Goal: Task Accomplishment & Management: Manage account settings

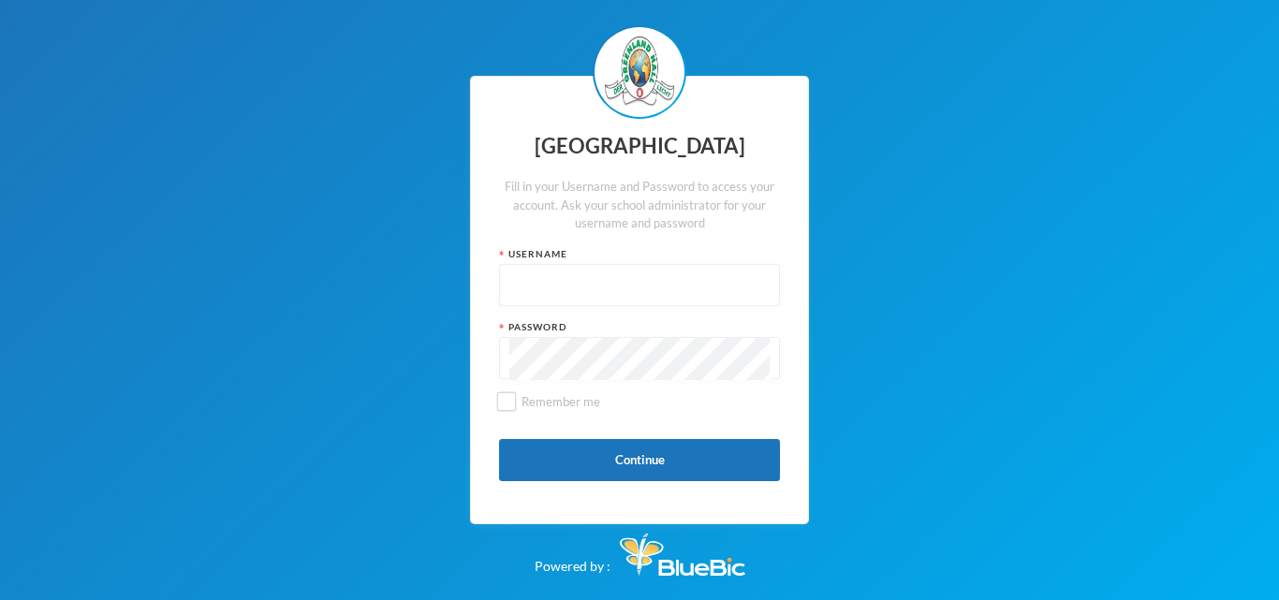
click at [579, 269] on input "text" at bounding box center [639, 286] width 260 height 42
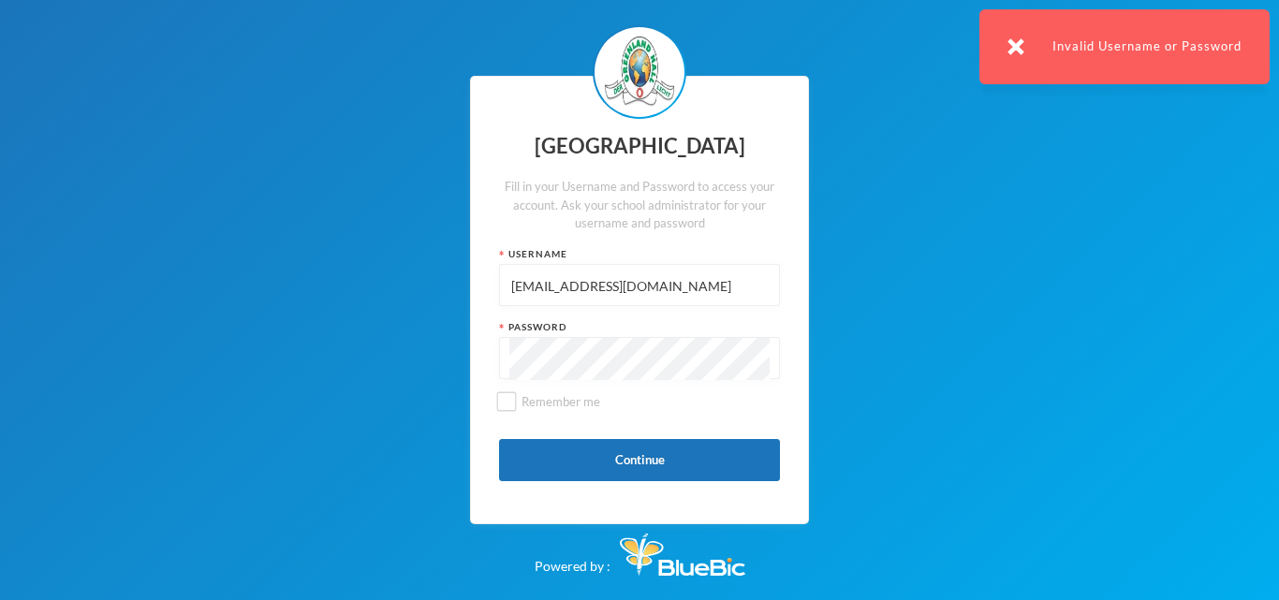
click at [999, 42] on div "Invalid Username or Password" at bounding box center [1124, 46] width 290 height 75
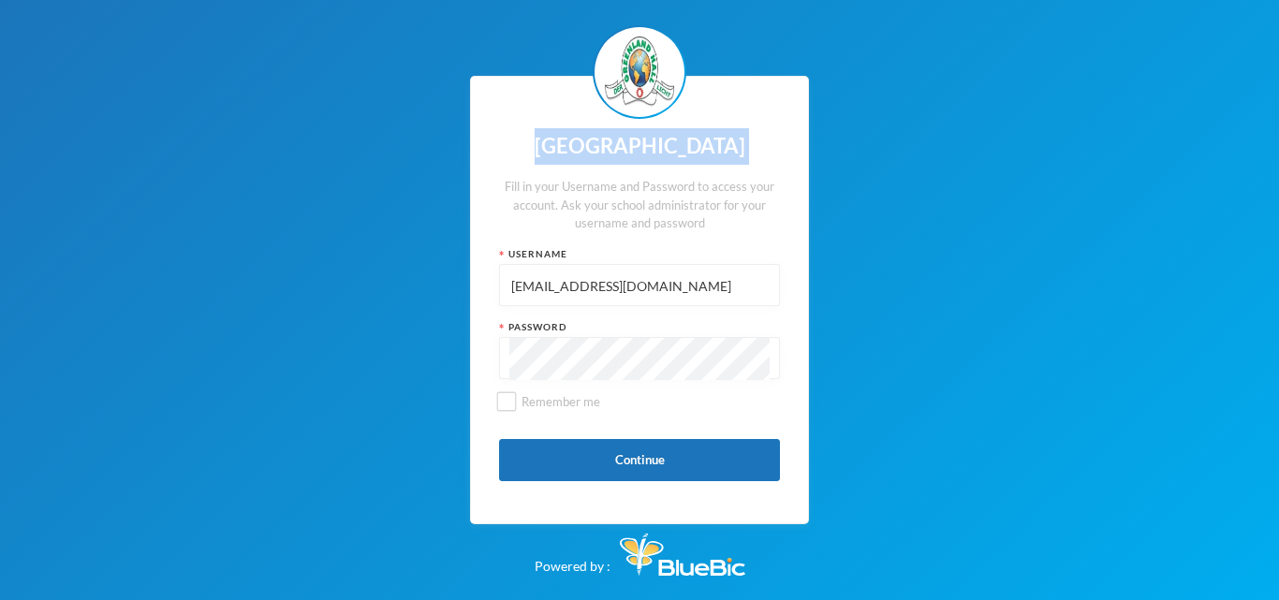
click at [999, 42] on div "Greenland Hall Fill in your Username and Password to access your account. Ask y…" at bounding box center [639, 300] width 1279 height 600
click at [696, 330] on div "Password" at bounding box center [639, 327] width 281 height 14
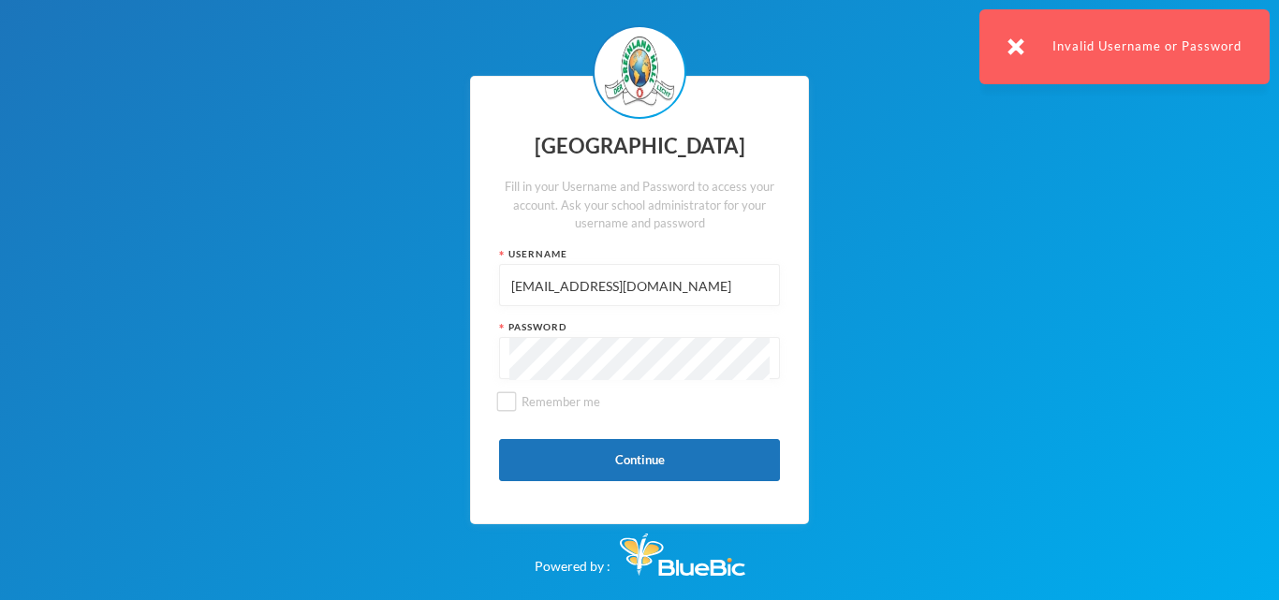
click at [694, 296] on input "glh24c159@greenlandhall.org" at bounding box center [639, 286] width 260 height 42
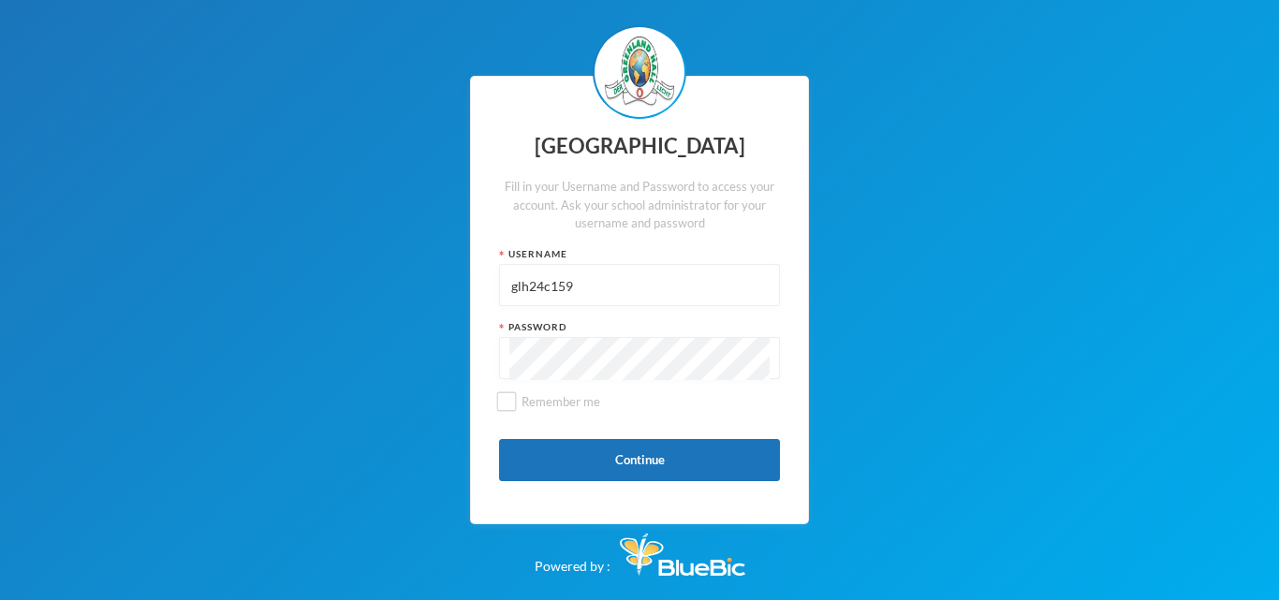
type input "glh24c159"
click at [624, 296] on input "text" at bounding box center [639, 286] width 260 height 42
type input "glhp234"
click at [507, 339] on div at bounding box center [639, 358] width 281 height 42
click at [509, 414] on label "Remember me" at bounding box center [639, 409] width 281 height 33
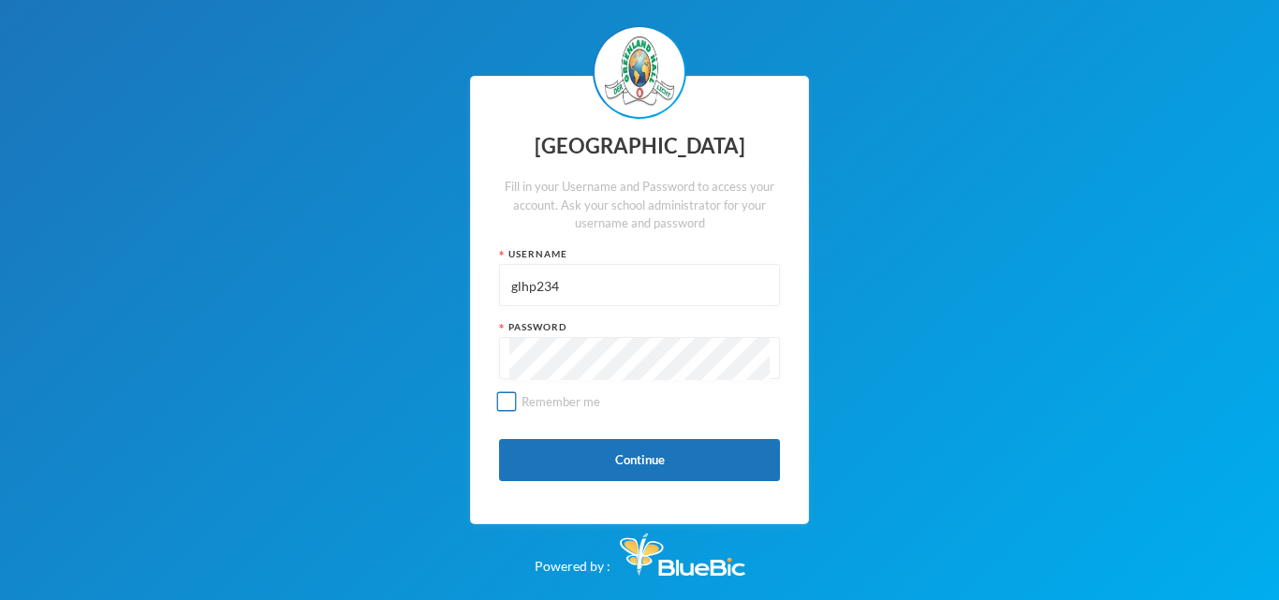
click at [509, 412] on input "Remember me" at bounding box center [507, 402] width 20 height 20
click at [513, 386] on div "Greenland Hall Fill in your Username and Password to access your account. Ask y…" at bounding box center [639, 300] width 339 height 449
click at [507, 393] on input "Remember me" at bounding box center [507, 402] width 20 height 20
checkbox input "false"
type input "glhp234"
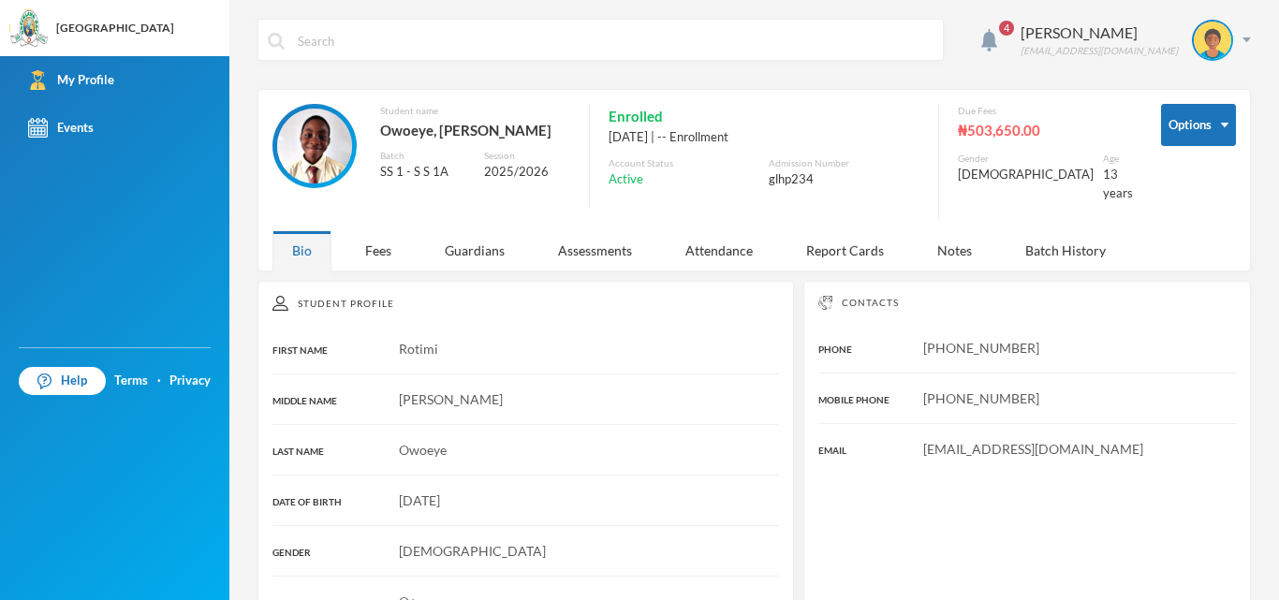
click at [301, 143] on img at bounding box center [314, 146] width 75 height 75
click at [370, 239] on div "Fees" at bounding box center [378, 250] width 66 height 40
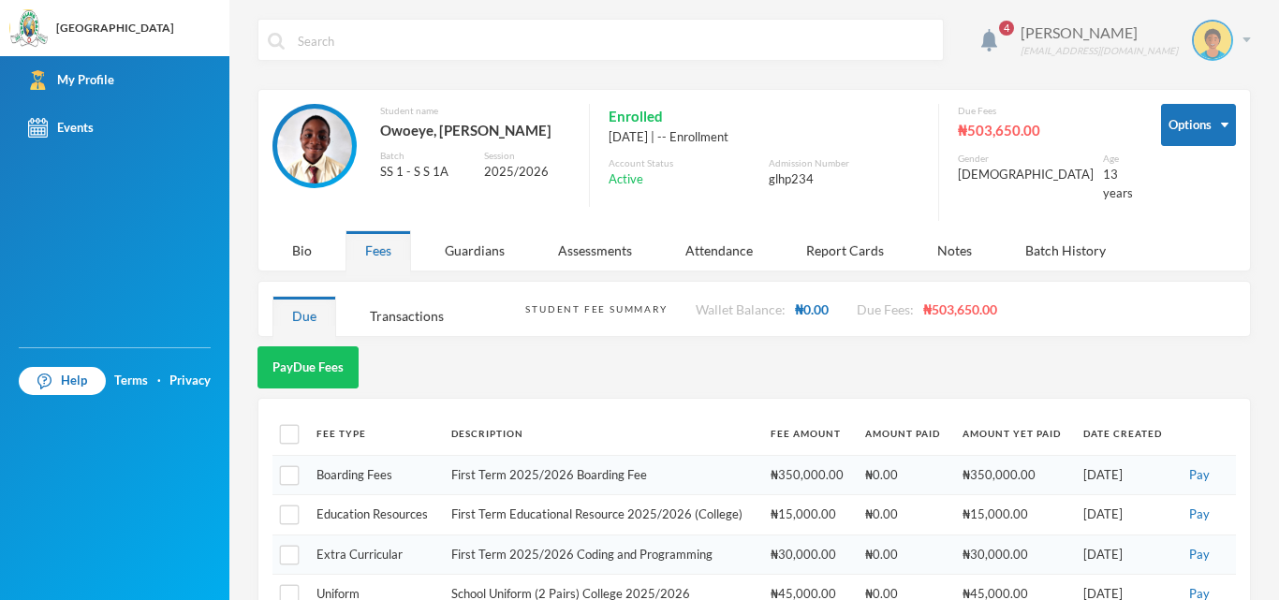
click at [1234, 36] on div "Owoeye Rotimi glhp234@greenlandhall.org" at bounding box center [1128, 40] width 244 height 41
click at [1180, 124] on button "Logout" at bounding box center [1185, 137] width 84 height 28
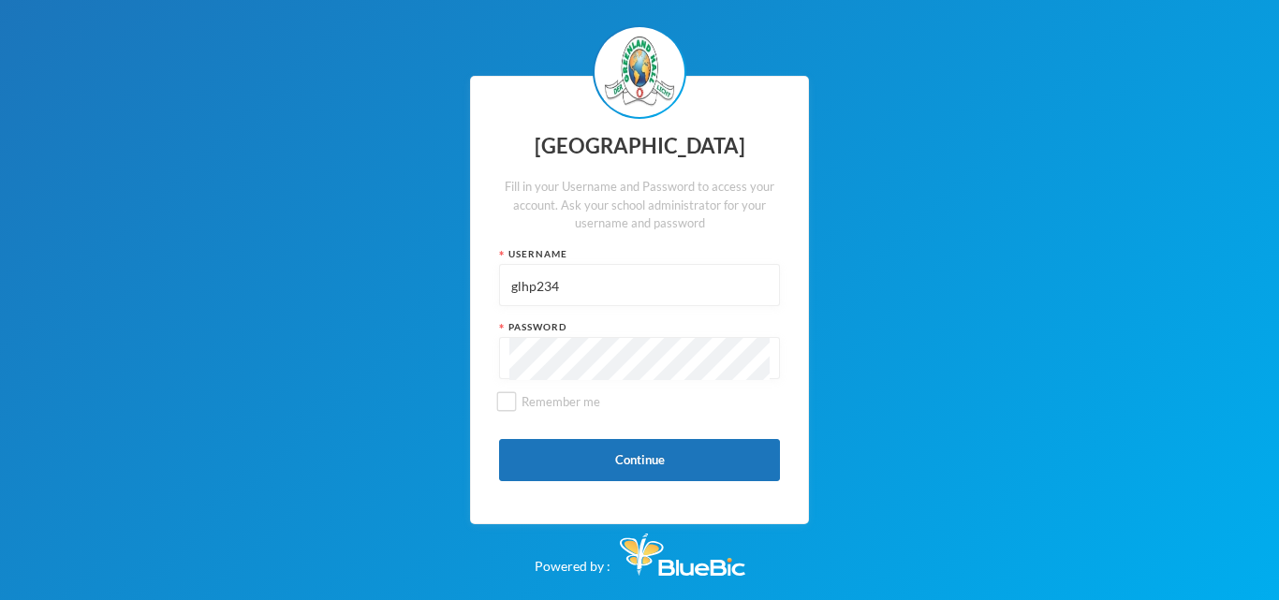
click at [575, 296] on input "glhp234" at bounding box center [639, 286] width 260 height 42
type input "g"
click at [548, 275] on input "text" at bounding box center [639, 286] width 260 height 42
click at [536, 286] on input "glhc25c49" at bounding box center [639, 286] width 260 height 42
type input "glh25c49"
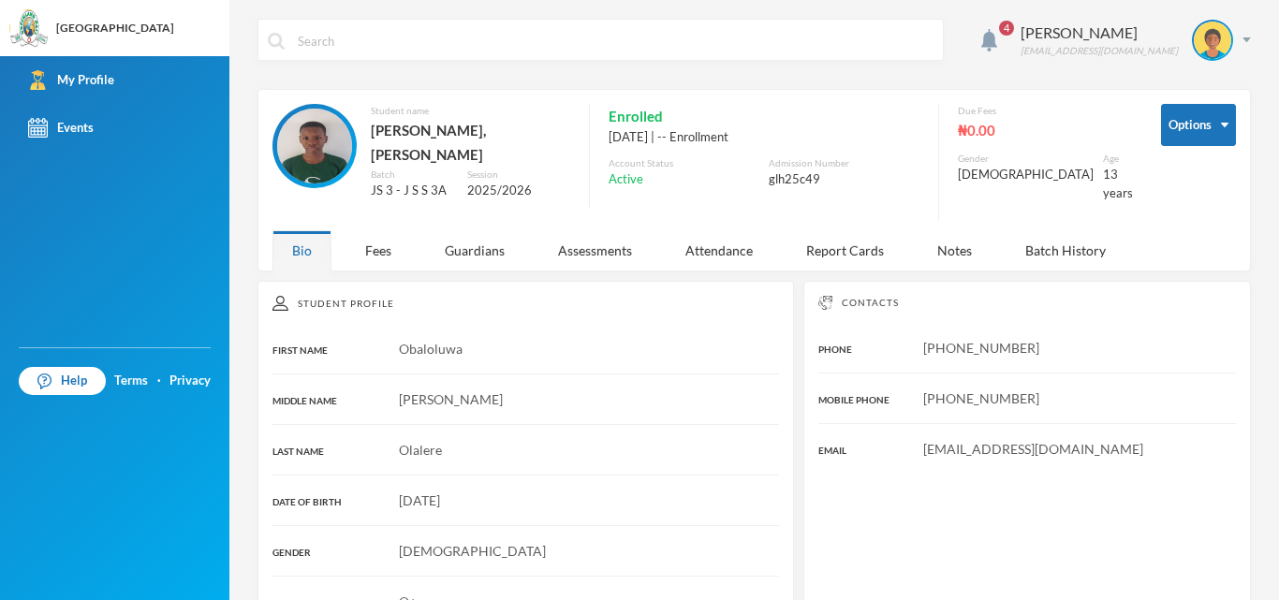
click at [320, 151] on img at bounding box center [314, 146] width 75 height 75
click at [1011, 35] on span "4" at bounding box center [1006, 28] width 30 height 30
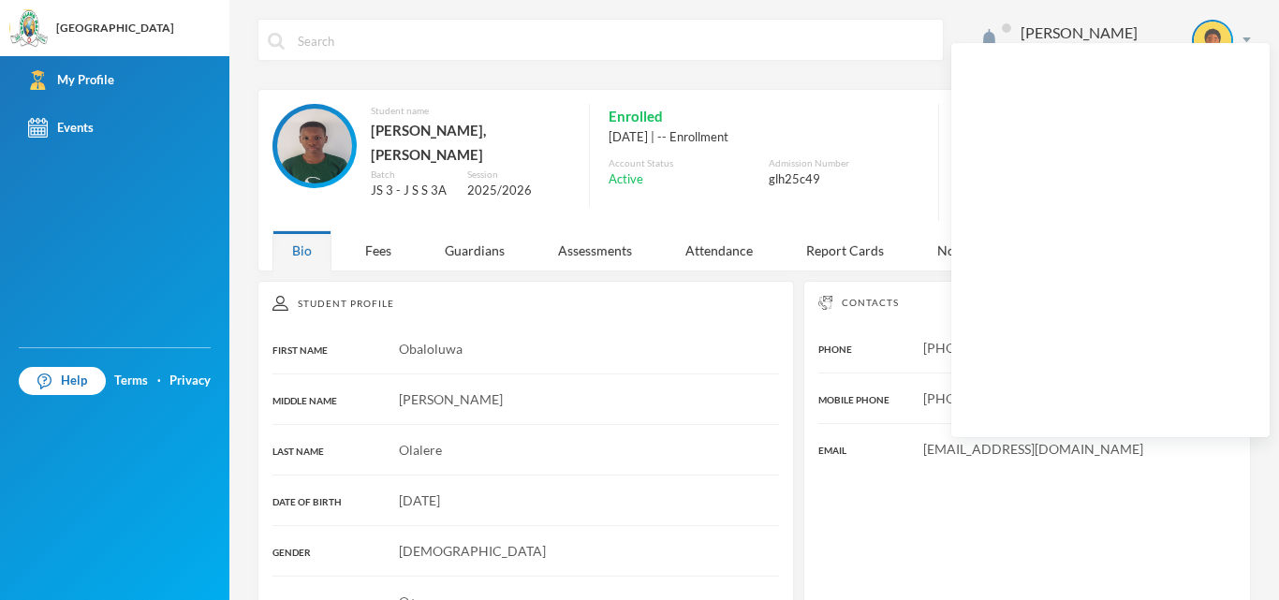
click at [793, 308] on div "Student Profile FIRST NAME [PERSON_NAME] MIDDLE NAME [PERSON_NAME] LAST NAME [P…" at bounding box center [753, 605] width 993 height 649
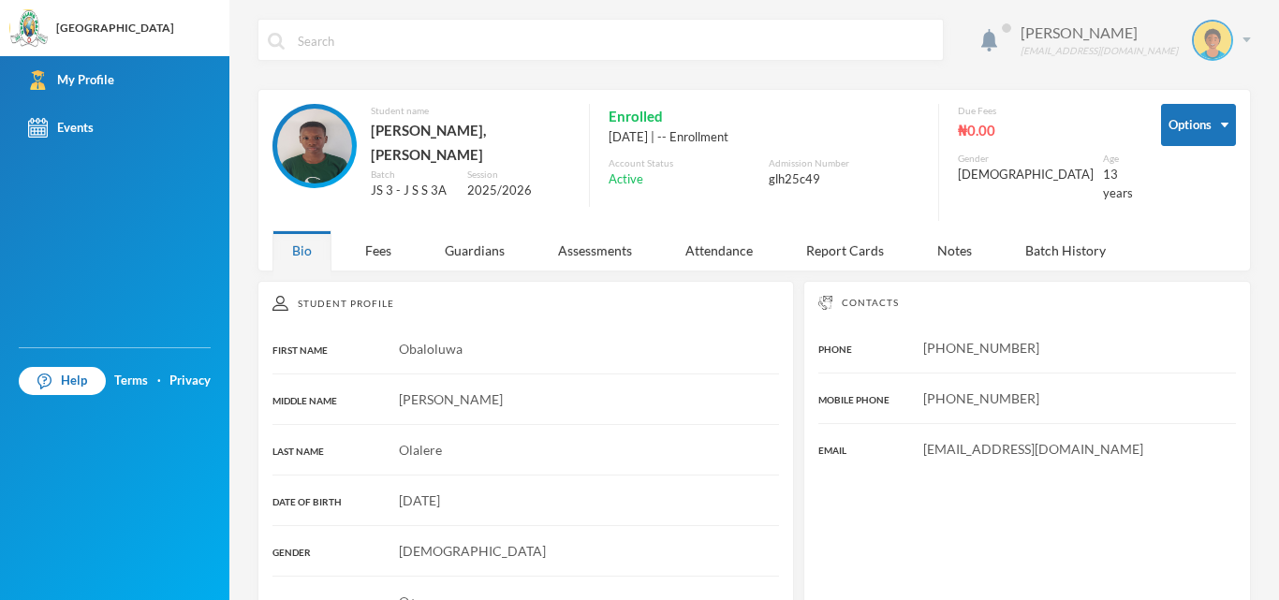
click at [1050, 20] on div "[PERSON_NAME] [EMAIL_ADDRESS][DOMAIN_NAME]" at bounding box center [1128, 40] width 244 height 41
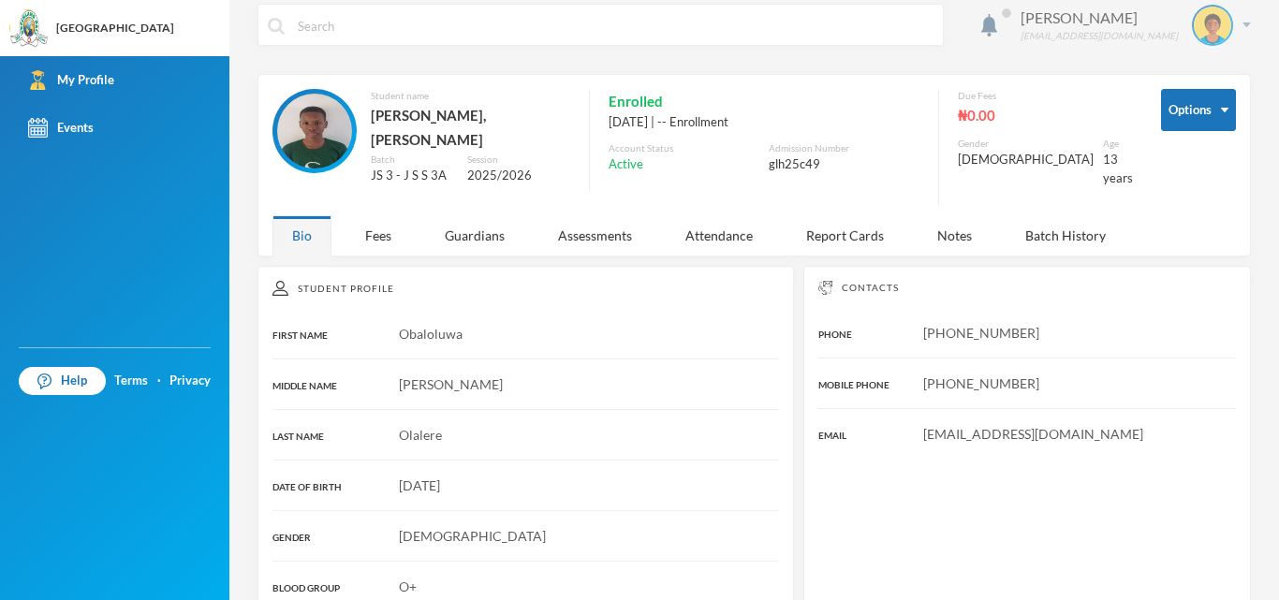
click at [1224, 22] on div "[PERSON_NAME] [EMAIL_ADDRESS][DOMAIN_NAME]" at bounding box center [1128, 25] width 244 height 41
click at [1006, 31] on div at bounding box center [989, 24] width 35 height 22
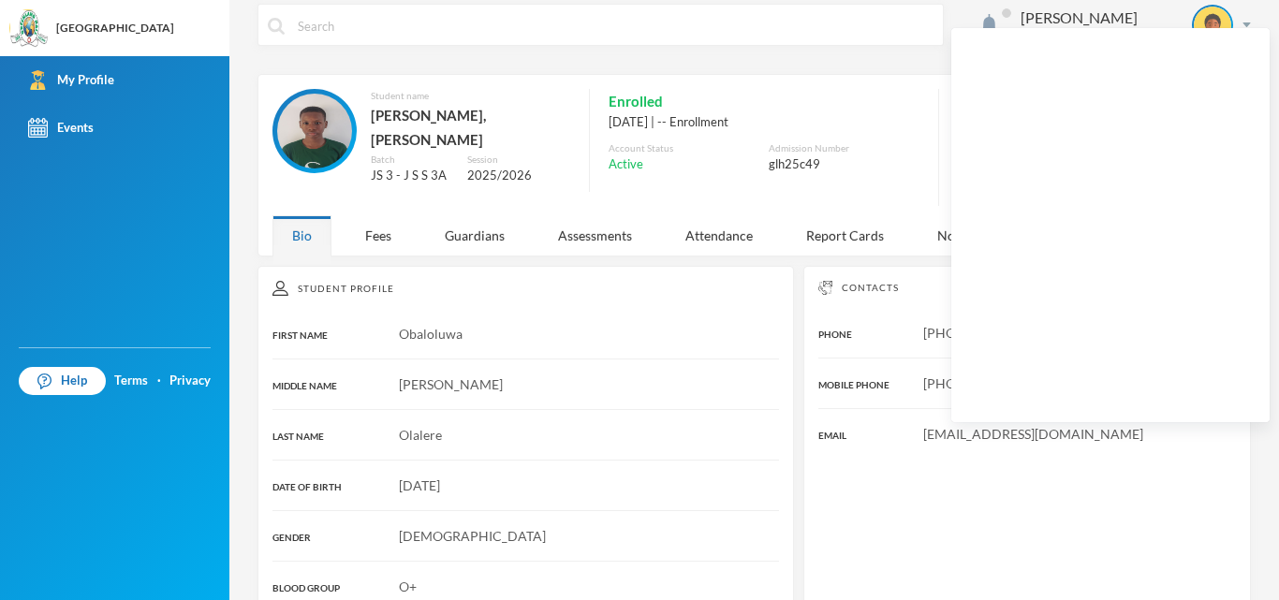
click at [932, 93] on div "Student name [PERSON_NAME], [PERSON_NAME] JS 3 - J S S 3A Session 2025/2026 Enr…" at bounding box center [702, 147] width 860 height 117
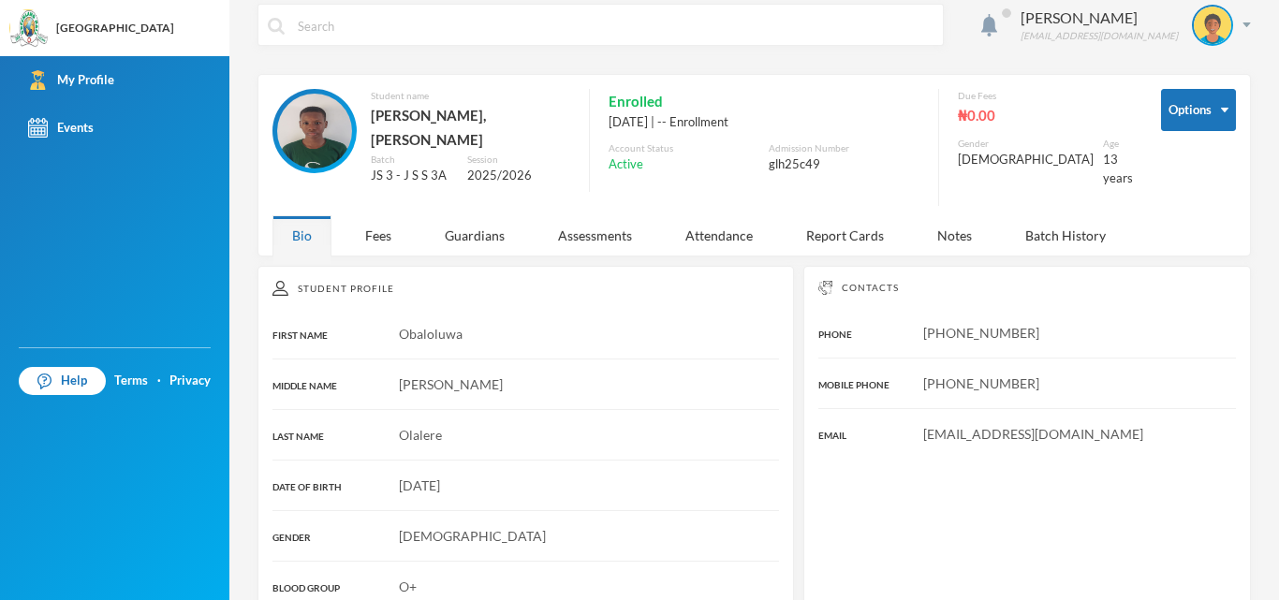
click at [1020, 5] on span at bounding box center [1006, 13] width 30 height 30
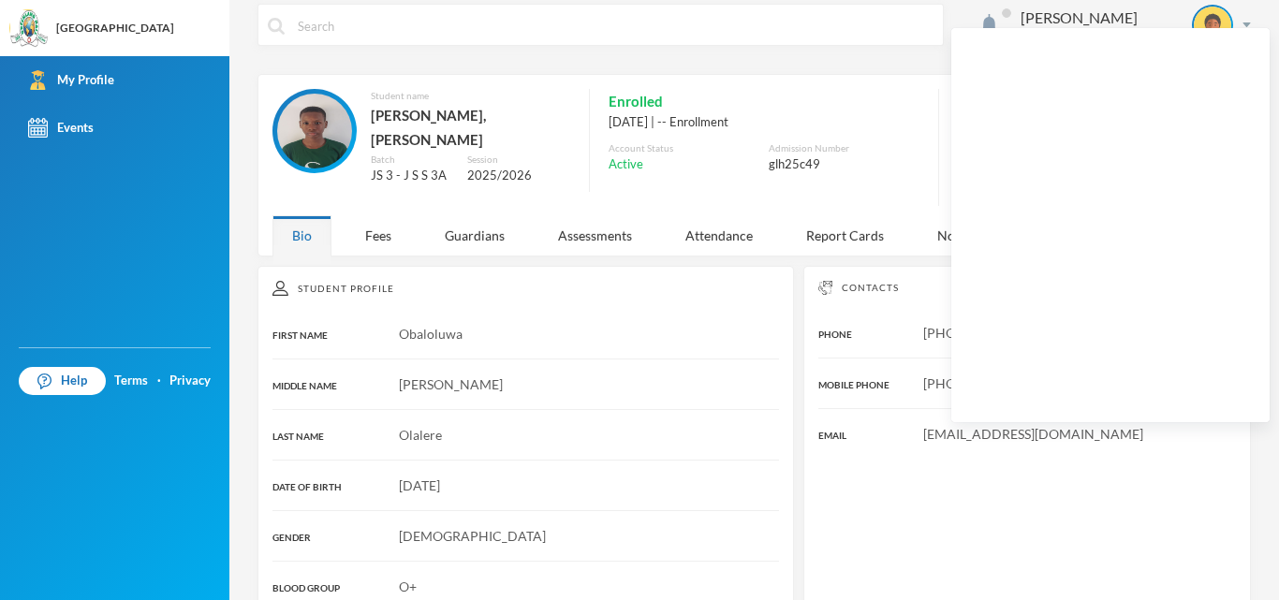
click at [931, 551] on div "Contacts PHONE [PHONE_NUMBER] MOBILE PHONE [PHONE_NUMBER] EMAIL [EMAIL_ADDRESS]…" at bounding box center [1027, 446] width 448 height 360
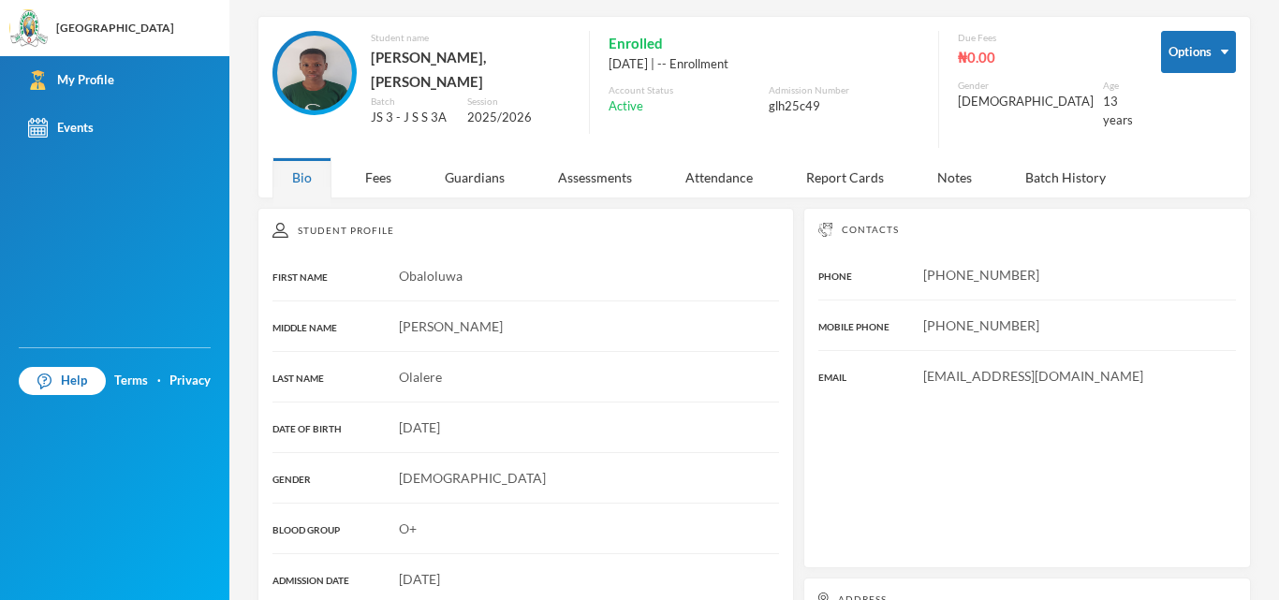
scroll to position [0, 0]
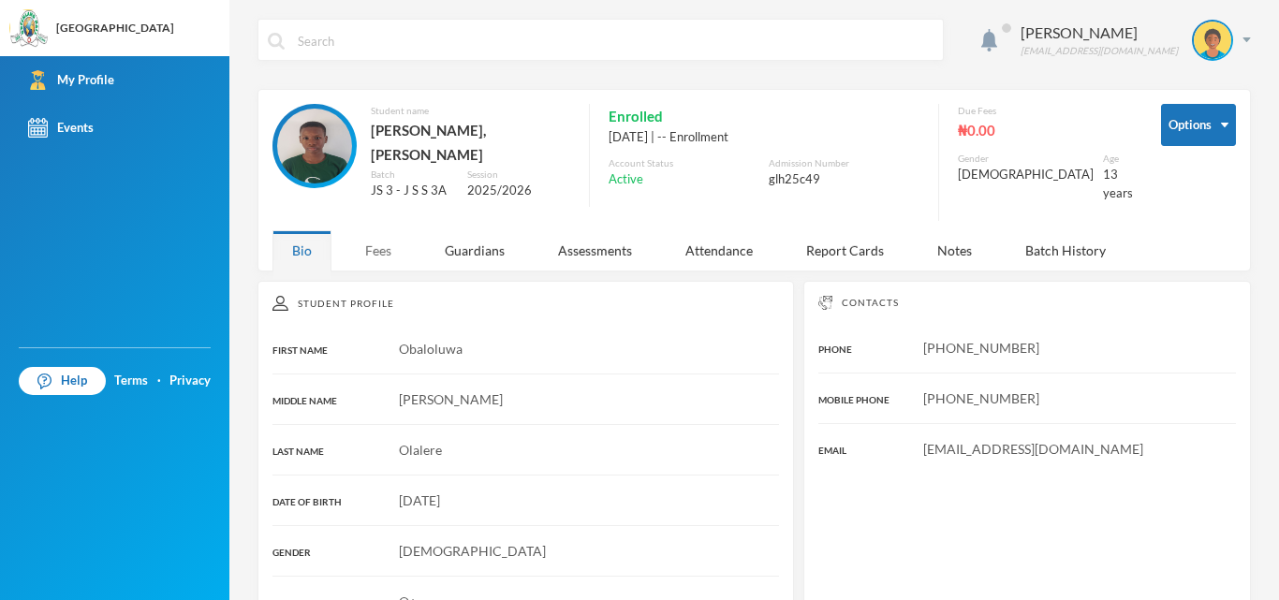
click at [377, 235] on div "Fees" at bounding box center [378, 250] width 66 height 40
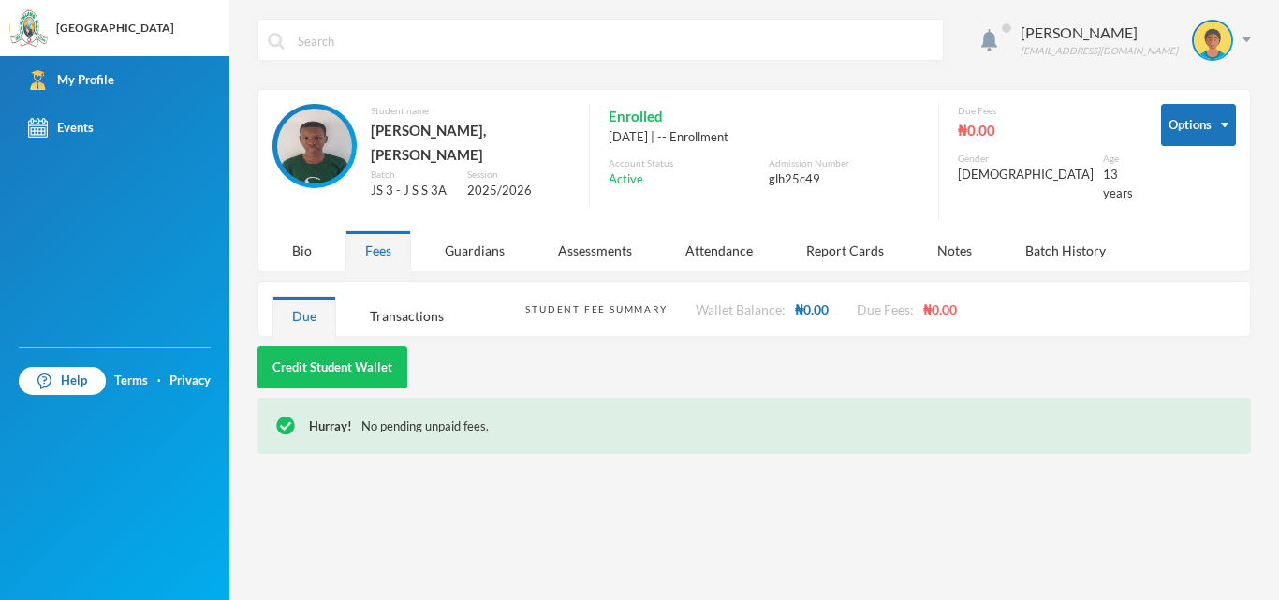
click at [876, 346] on div "Credit Student Wallet" at bounding box center [753, 367] width 993 height 42
click at [790, 301] on div "Wallet Balance: ₦0.00" at bounding box center [762, 310] width 133 height 20
click at [466, 230] on div "Guardians" at bounding box center [474, 250] width 99 height 40
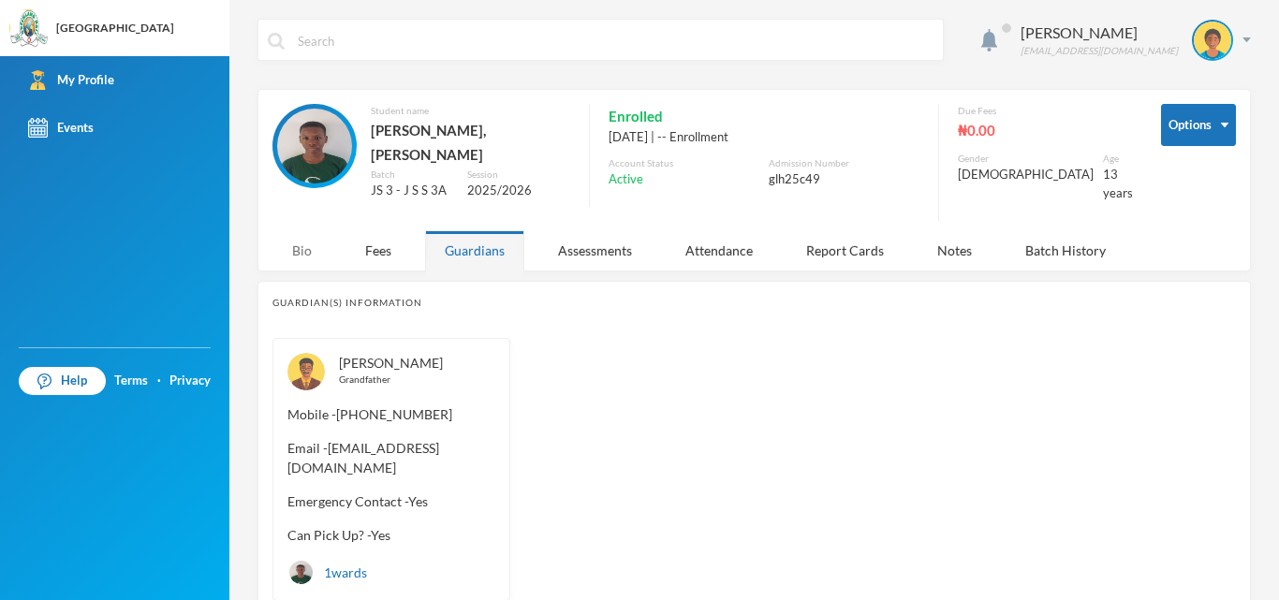
click at [297, 230] on div "Bio" at bounding box center [301, 250] width 59 height 40
